Goal: Task Accomplishment & Management: Use online tool/utility

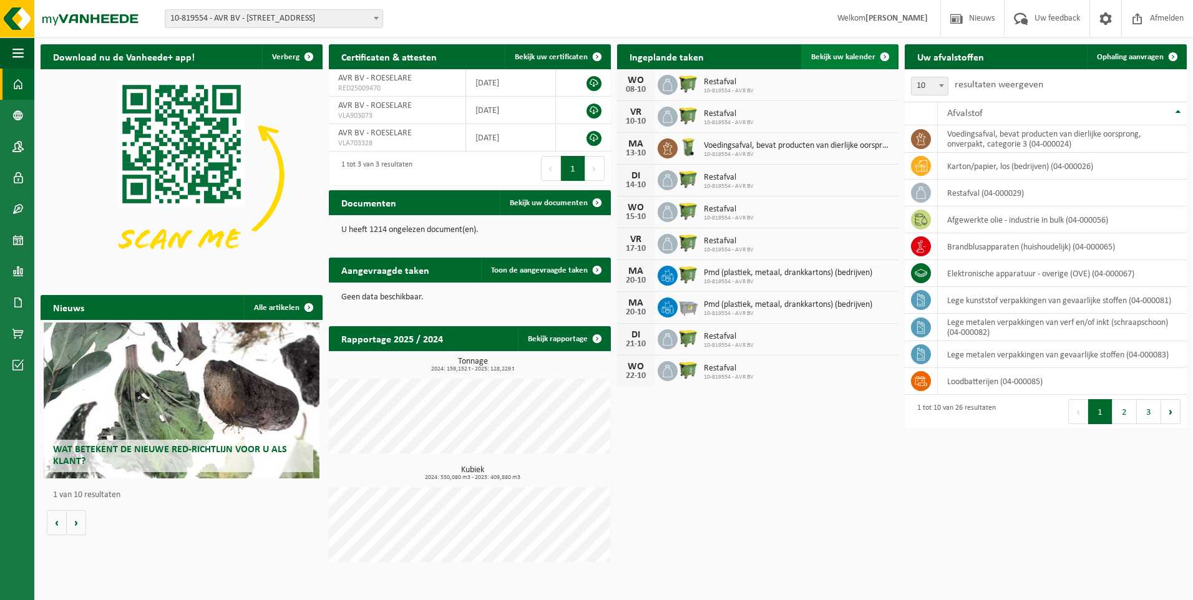
click at [862, 55] on span "Bekijk uw kalender" at bounding box center [843, 57] width 64 height 8
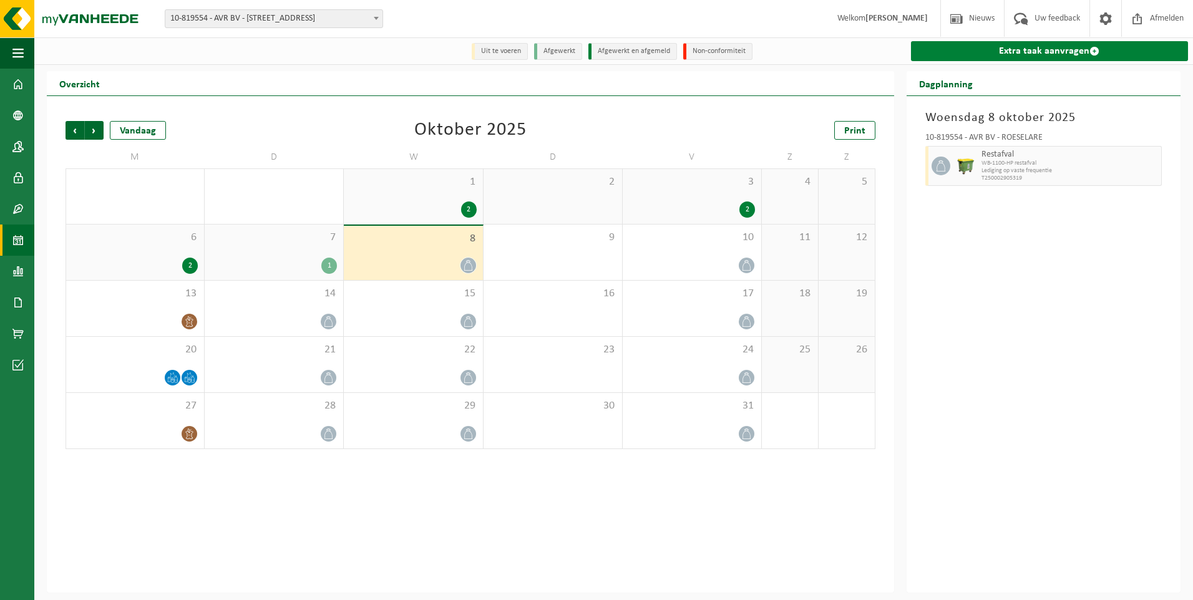
click at [1017, 52] on link "Extra taak aanvragen" at bounding box center [1049, 51] width 277 height 20
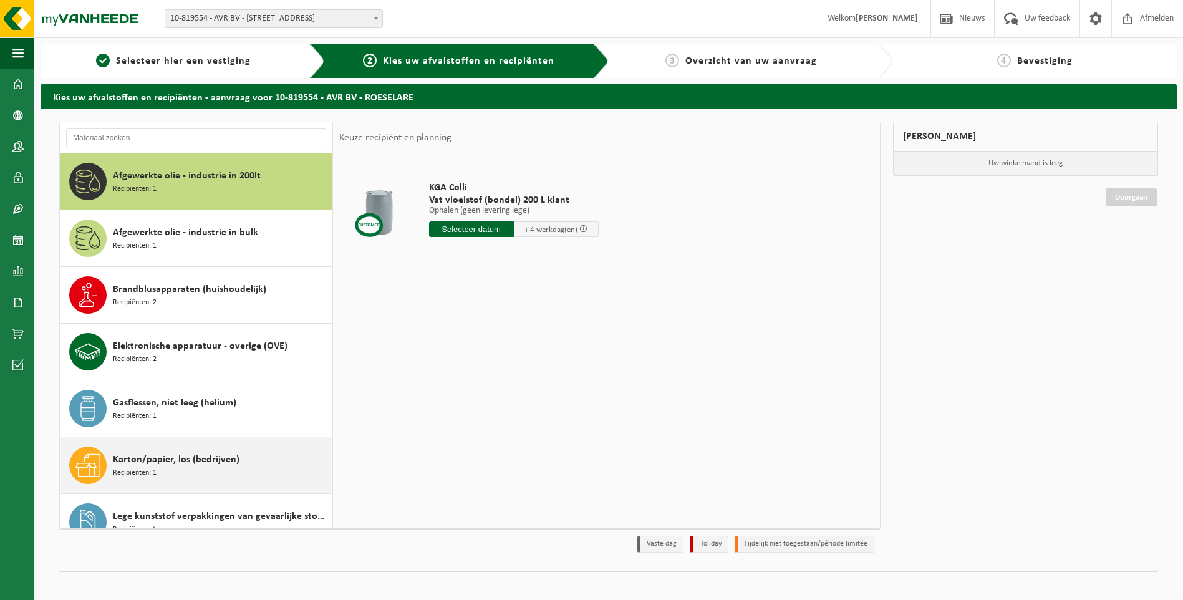
click at [225, 462] on span "Karton/papier, los (bedrijven)" at bounding box center [176, 459] width 127 height 15
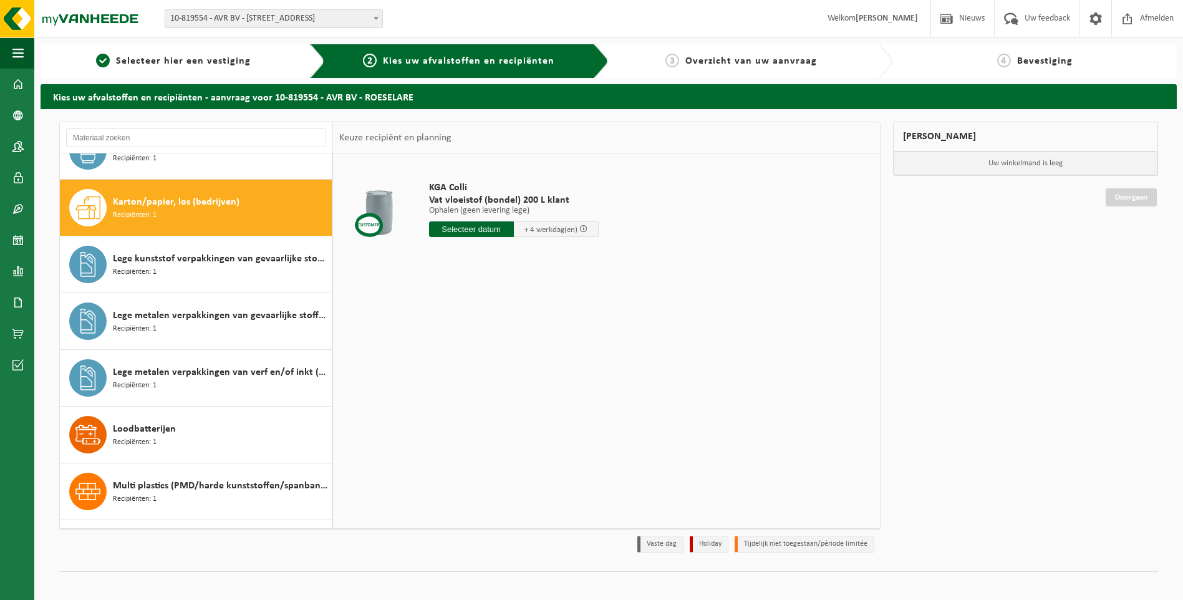
scroll to position [284, 0]
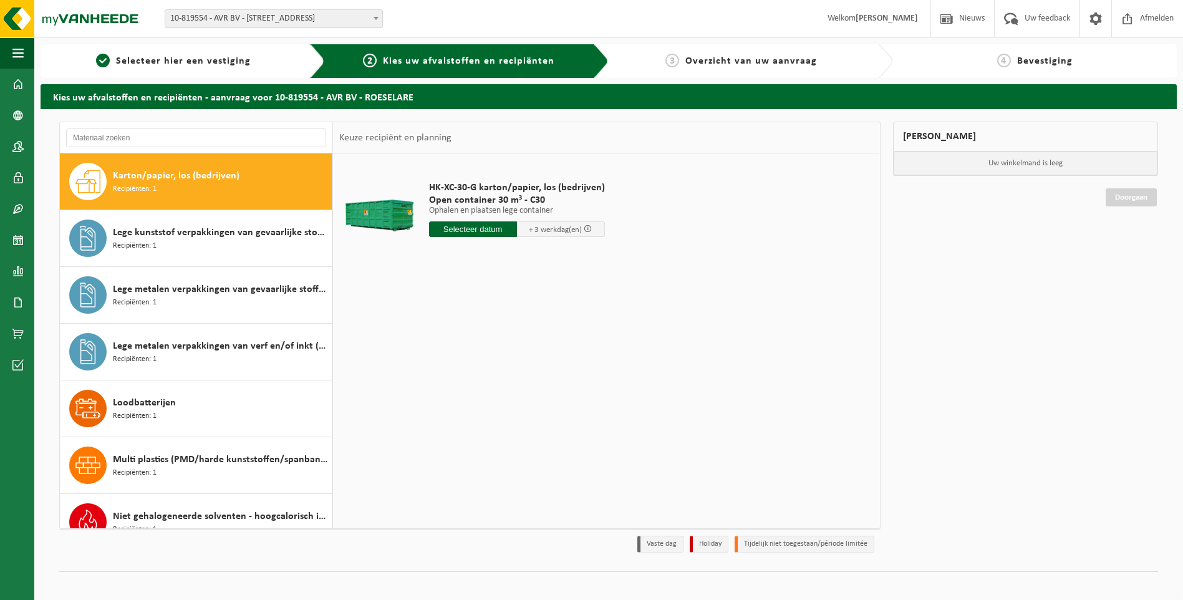
click at [449, 229] on input "text" at bounding box center [473, 229] width 88 height 16
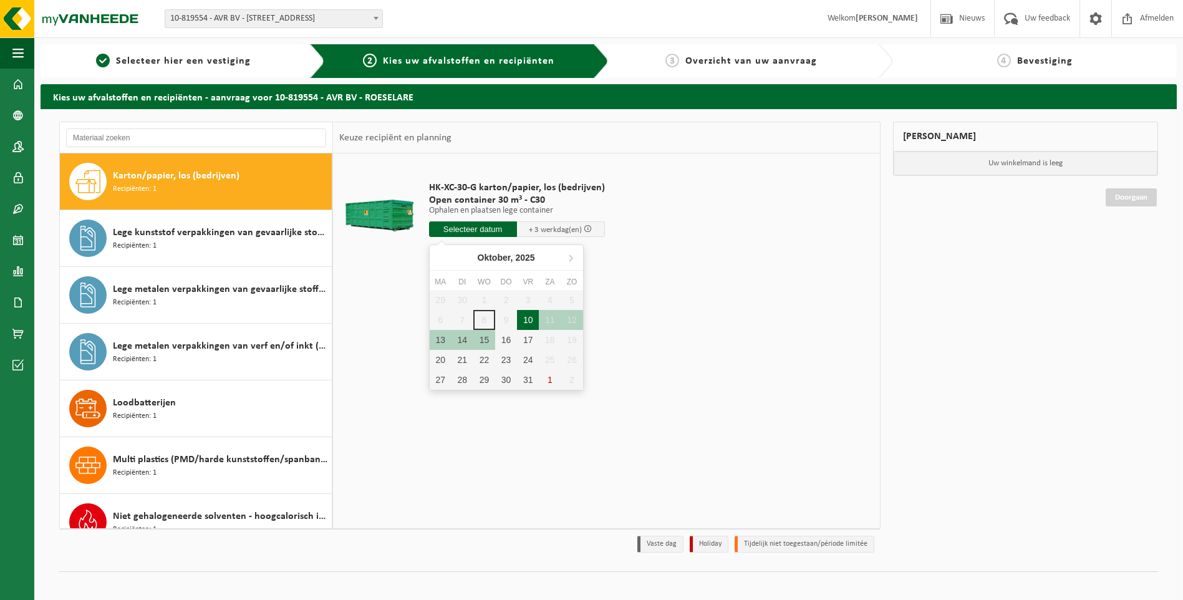
click at [527, 320] on div "10" at bounding box center [528, 320] width 22 height 20
type input "Van 2025-10-10"
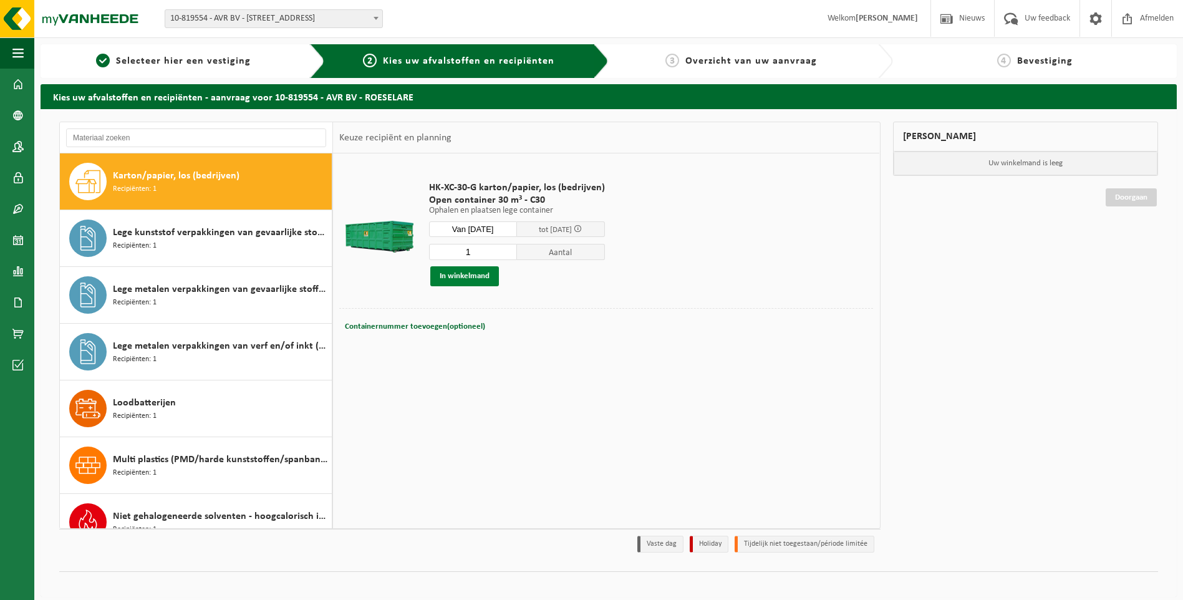
click at [467, 274] on button "In winkelmand" at bounding box center [464, 276] width 69 height 20
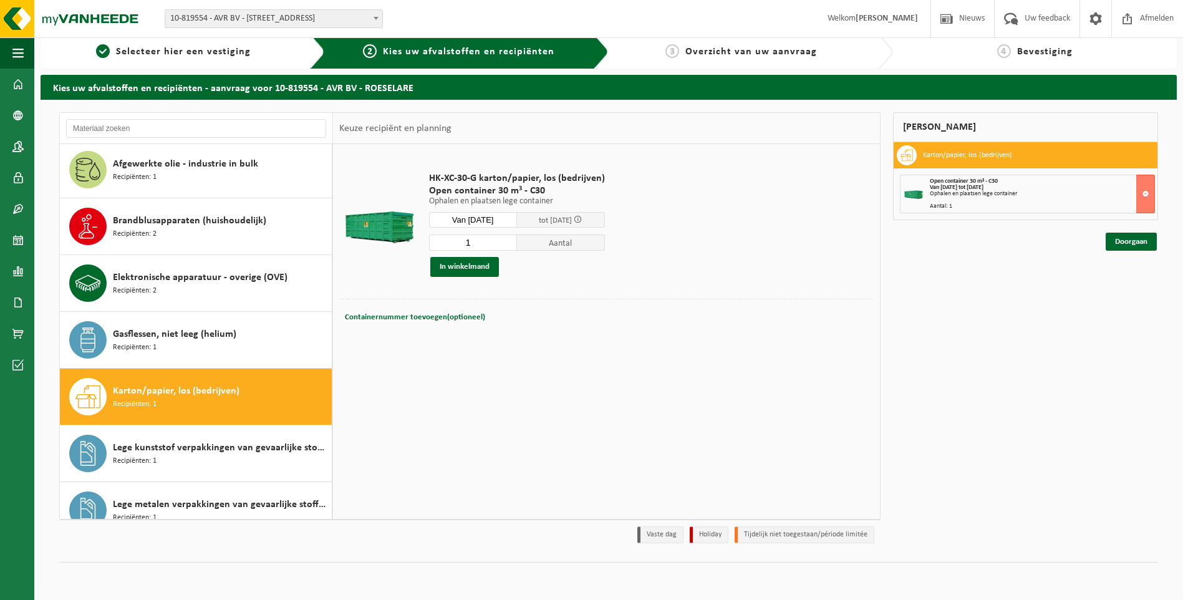
scroll to position [0, 0]
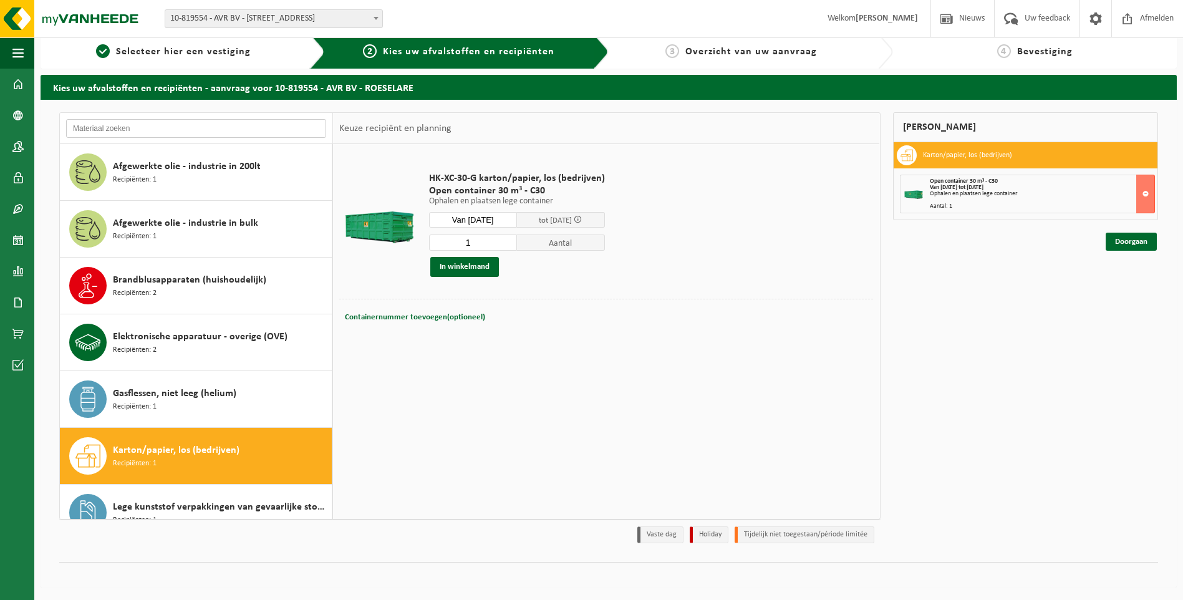
click at [147, 132] on input "text" at bounding box center [196, 128] width 260 height 19
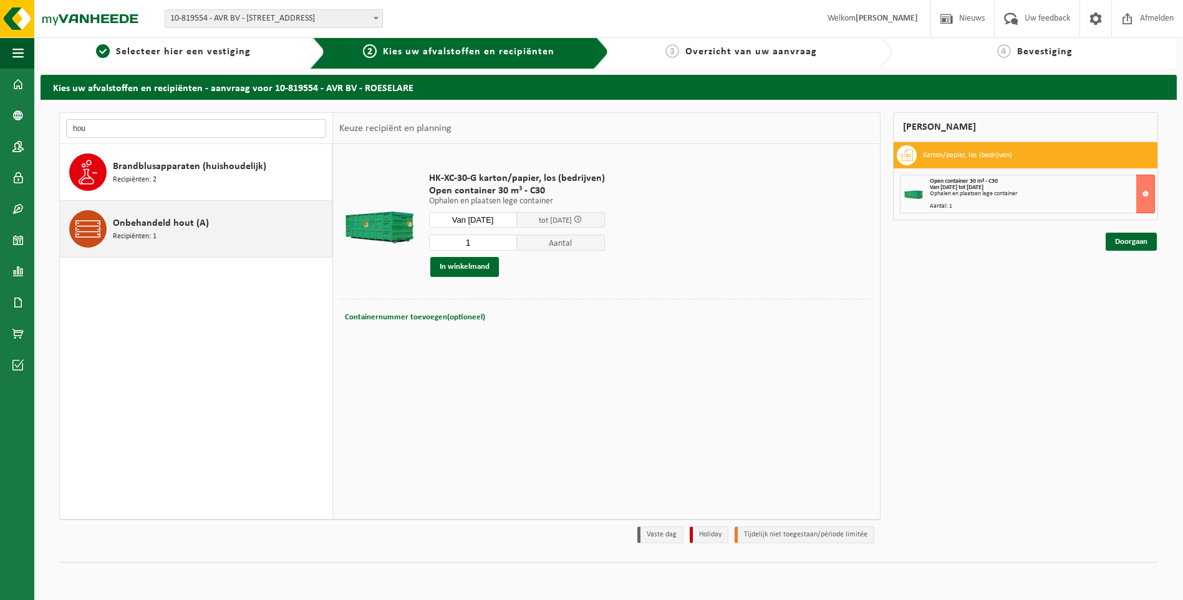
type input "hou"
click at [180, 228] on span "Onbehandeld hout (A)" at bounding box center [161, 223] width 96 height 15
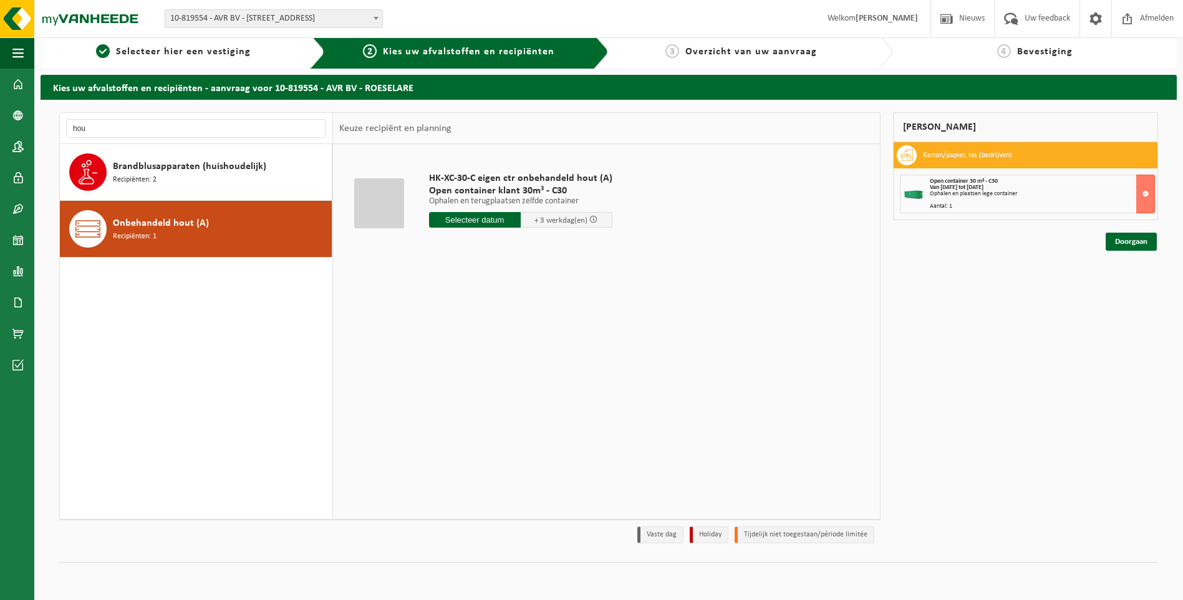
click at [460, 221] on input "text" at bounding box center [475, 220] width 92 height 16
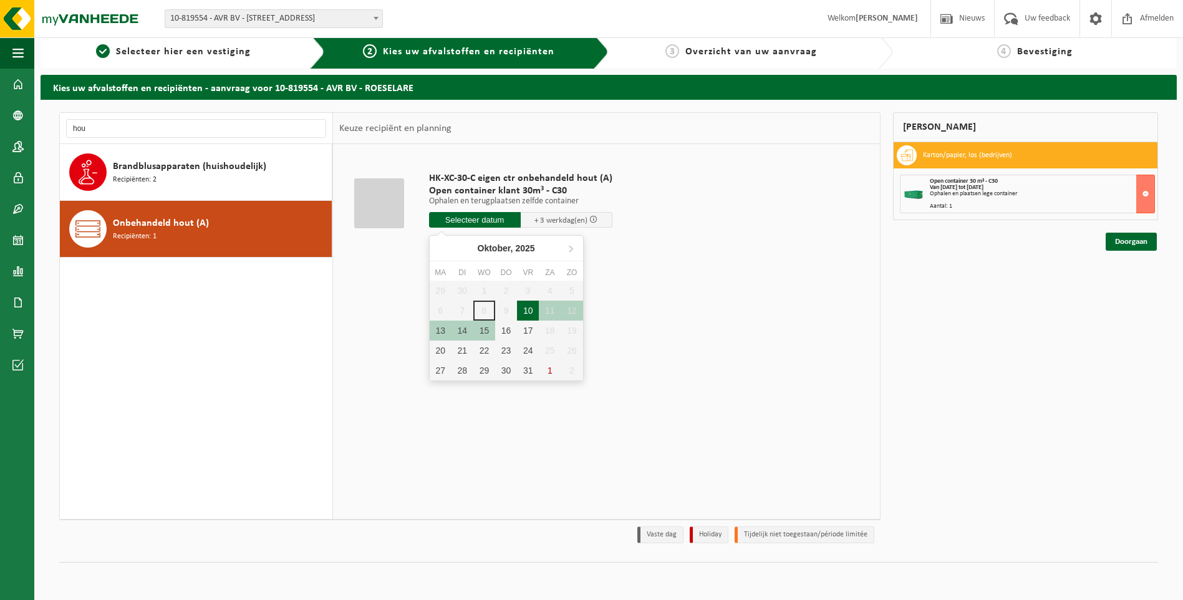
click at [523, 308] on div "10" at bounding box center [528, 311] width 22 height 20
type input "Van 2025-10-10"
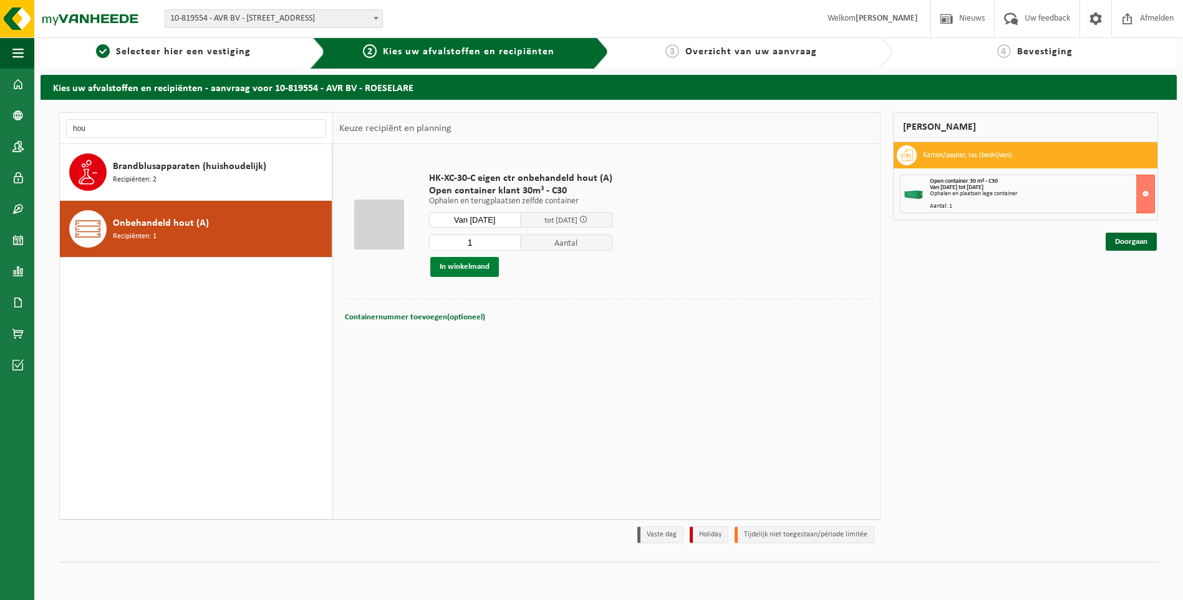
click at [452, 261] on button "In winkelmand" at bounding box center [464, 267] width 69 height 20
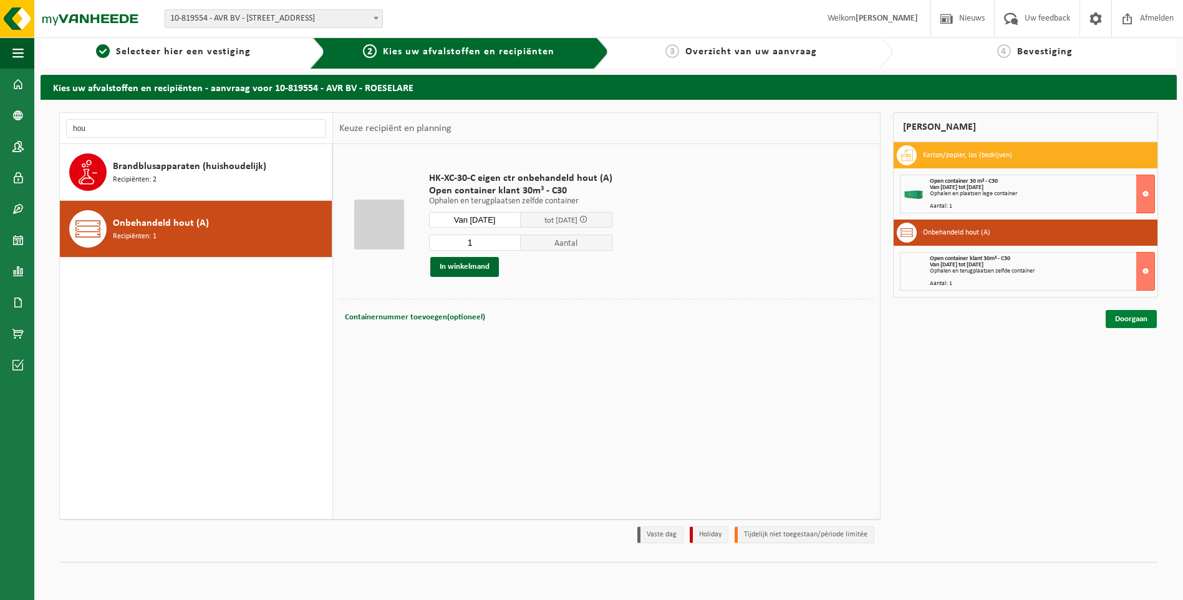
click at [1132, 310] on link "Doorgaan" at bounding box center [1131, 319] width 51 height 18
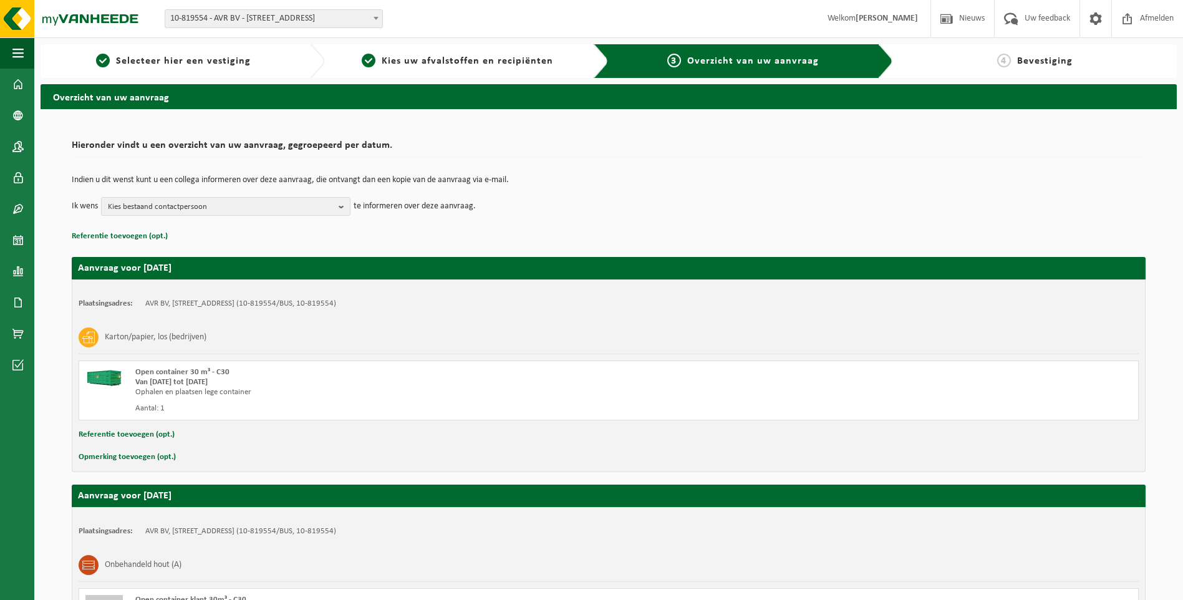
click at [1047, 70] on div "4 Bevestiging" at bounding box center [1044, 61] width 303 height 34
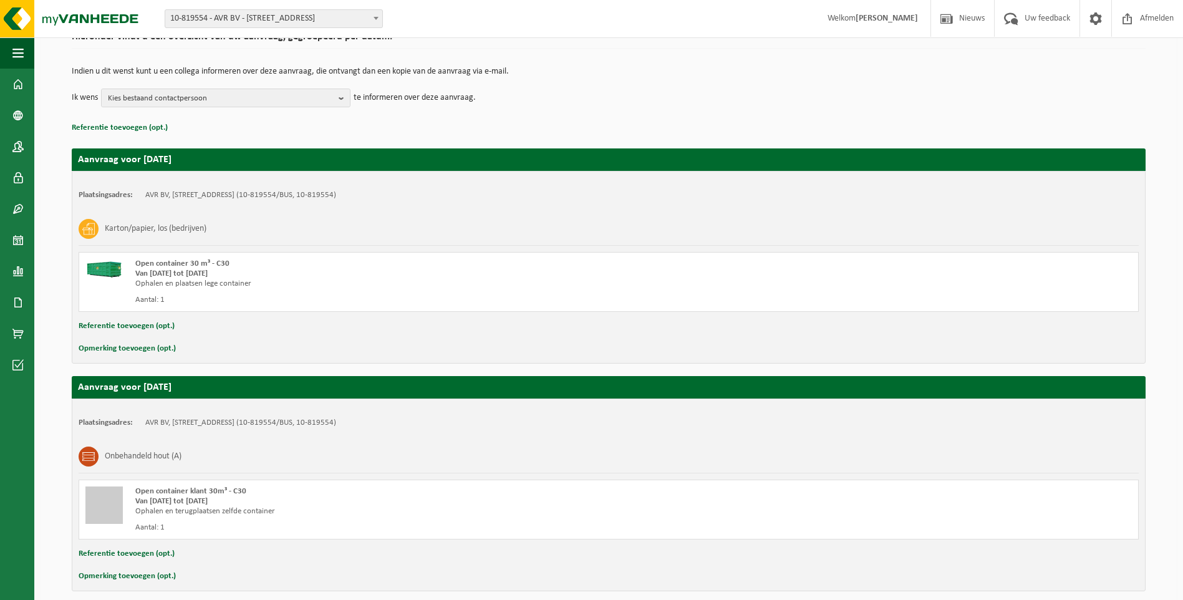
scroll to position [163, 0]
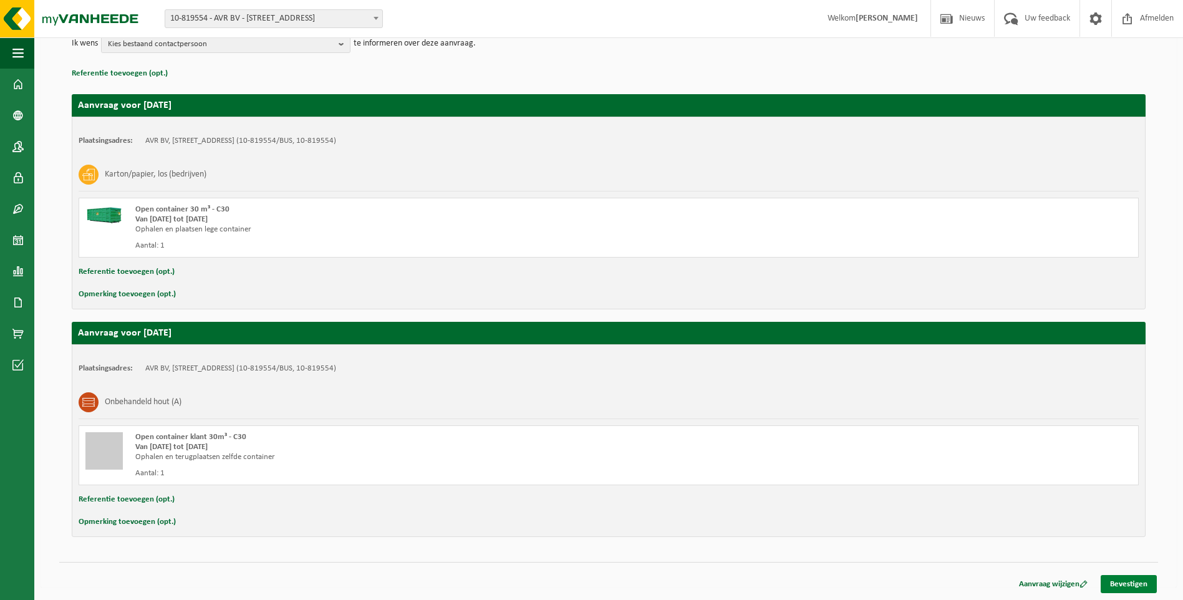
click at [1130, 585] on link "Bevestigen" at bounding box center [1129, 584] width 56 height 18
